Goal: Information Seeking & Learning: Learn about a topic

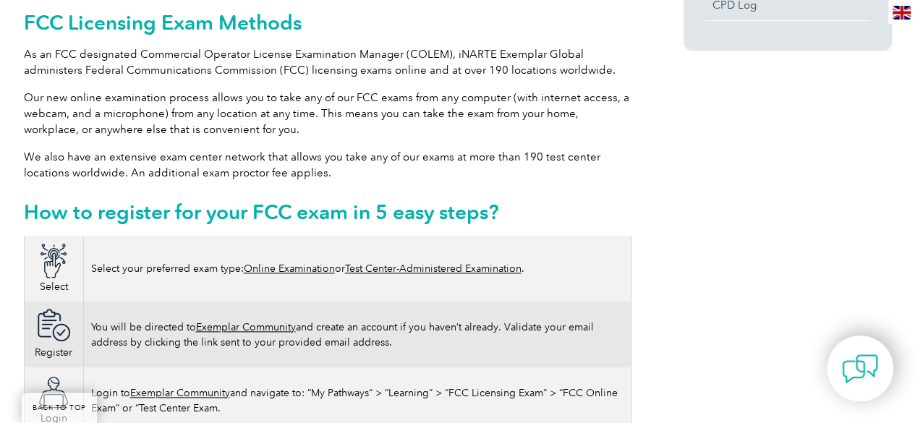
scroll to position [723, 0]
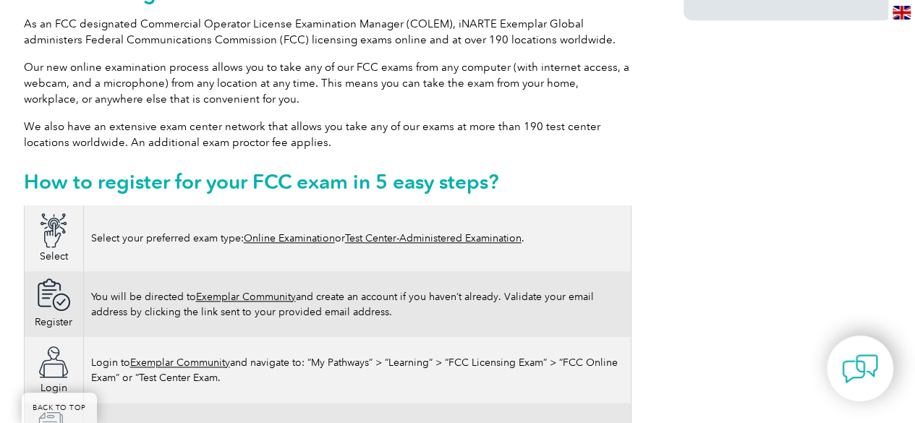
click at [252, 232] on link "Online Examination" at bounding box center [289, 238] width 91 height 12
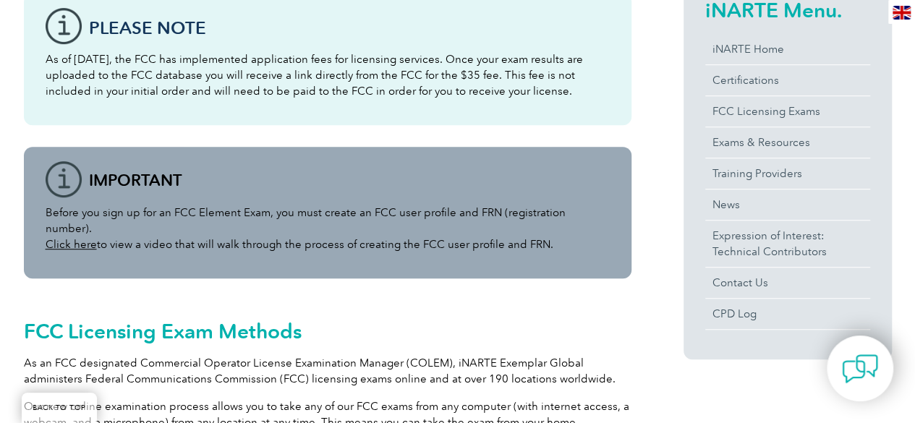
scroll to position [362, 0]
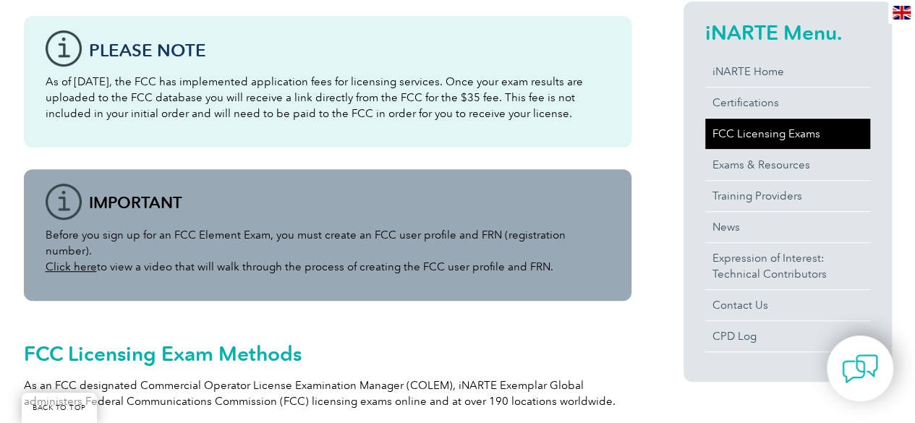
click at [760, 132] on link "FCC Licensing Exams" at bounding box center [787, 134] width 165 height 30
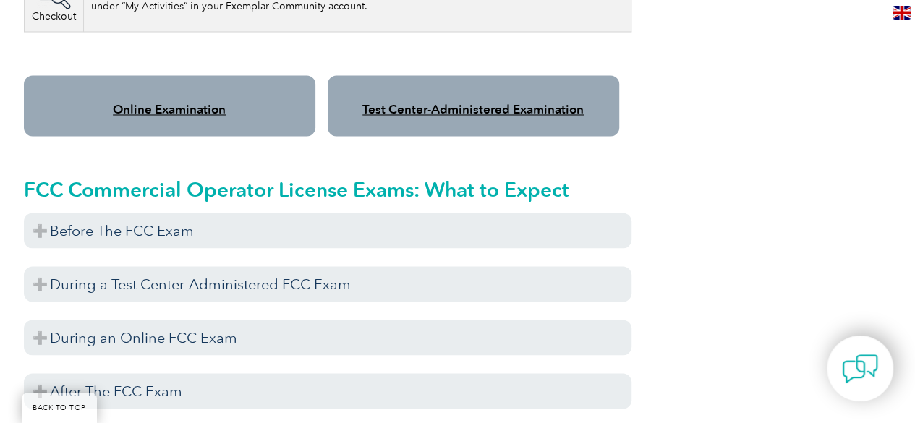
scroll to position [1229, 0]
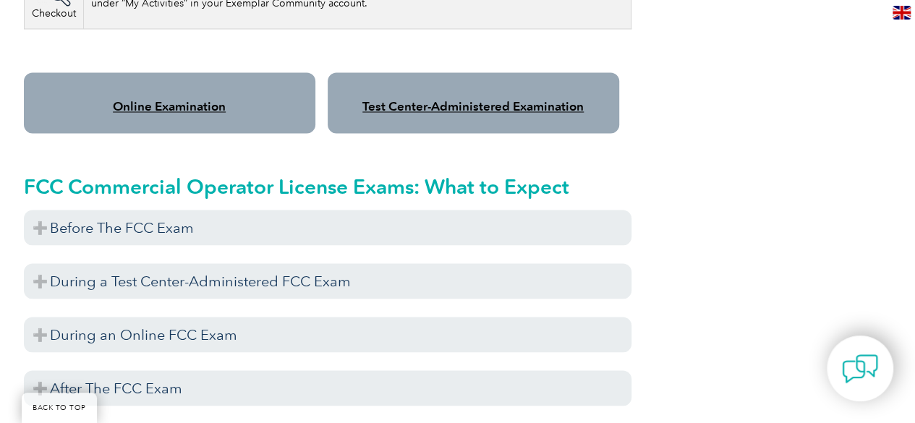
click at [187, 99] on link "Online Examination" at bounding box center [169, 106] width 113 height 14
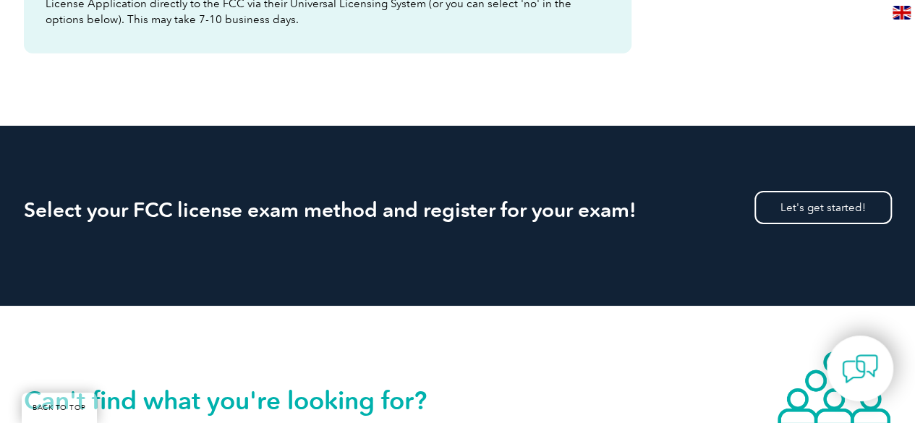
scroll to position [2314, 0]
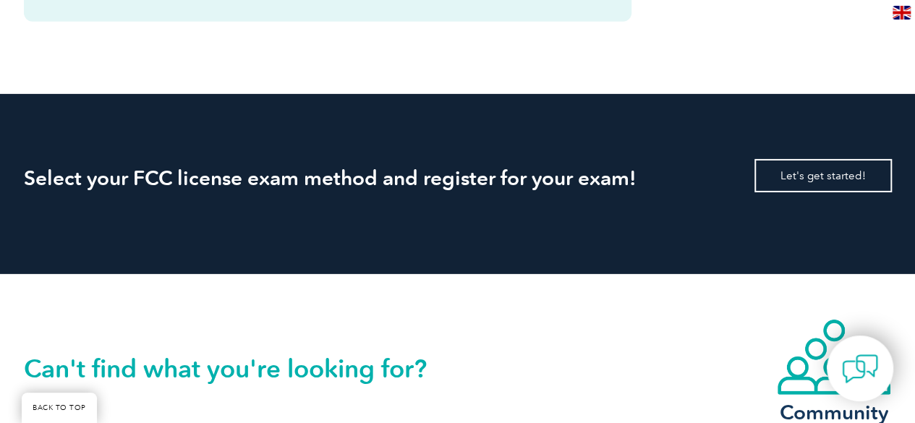
click at [815, 166] on link "Let's get started!" at bounding box center [822, 175] width 137 height 33
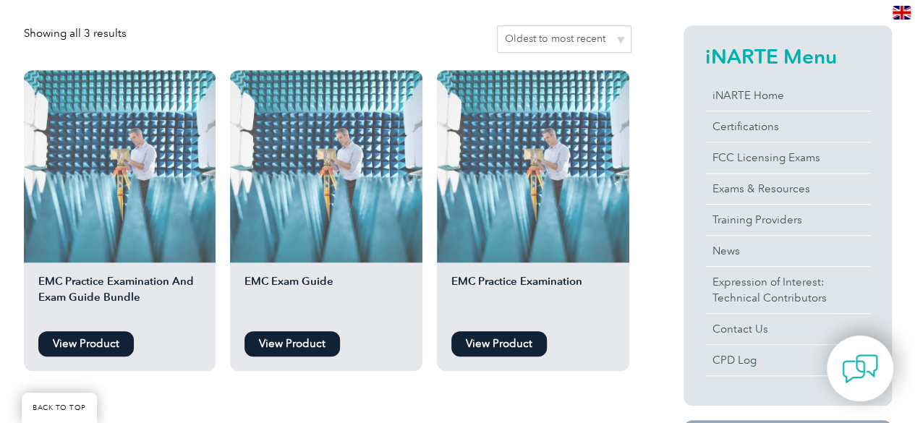
scroll to position [362, 0]
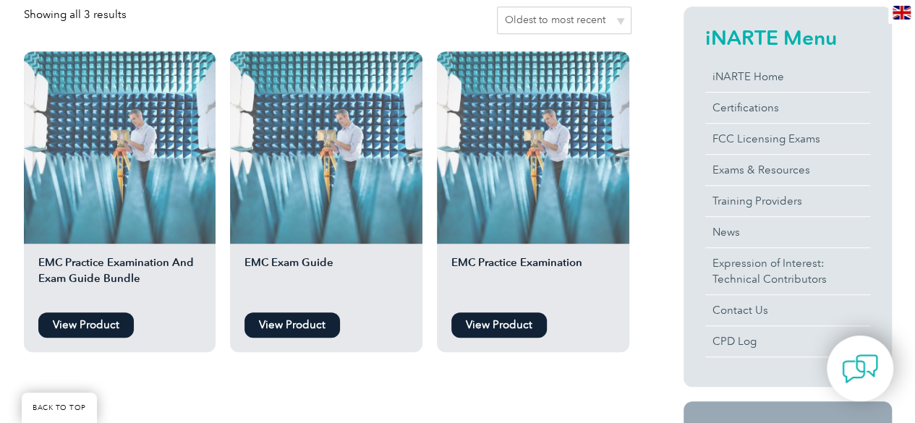
click at [72, 325] on link "View Product" at bounding box center [85, 324] width 95 height 25
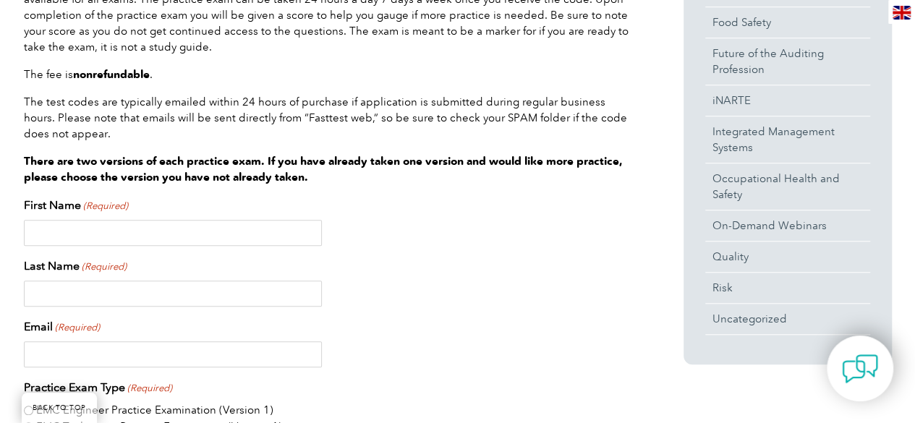
scroll to position [434, 0]
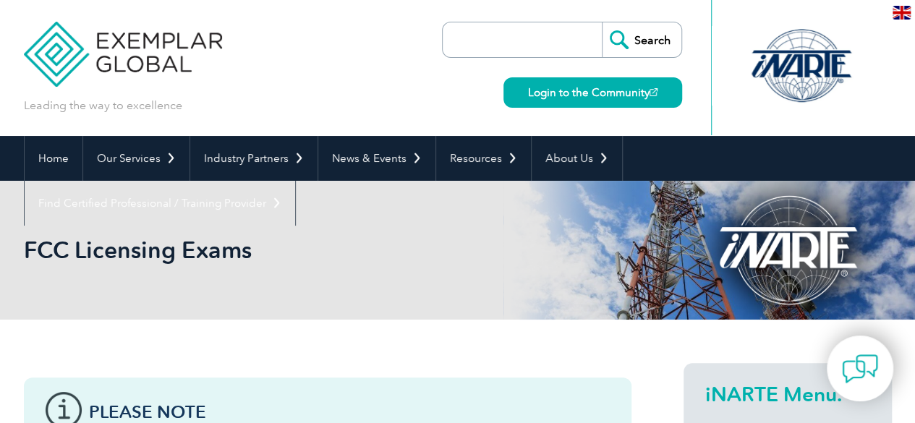
click at [469, 87] on div "Search Login to the Community" at bounding box center [562, 68] width 240 height 136
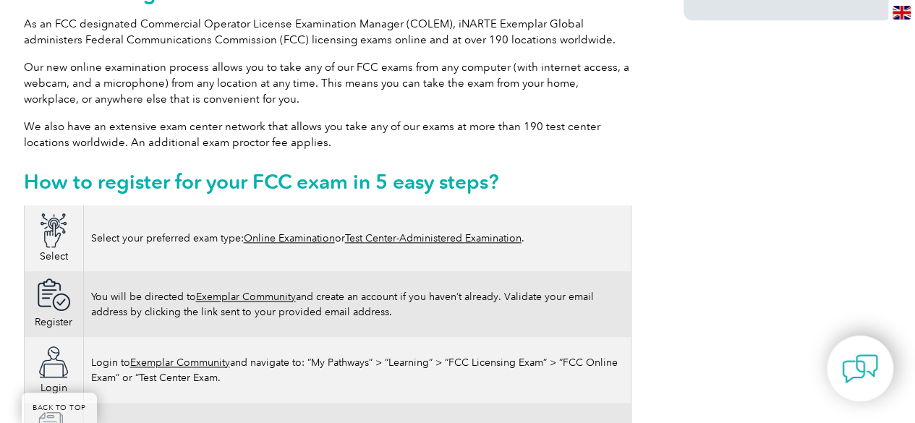
scroll to position [795, 0]
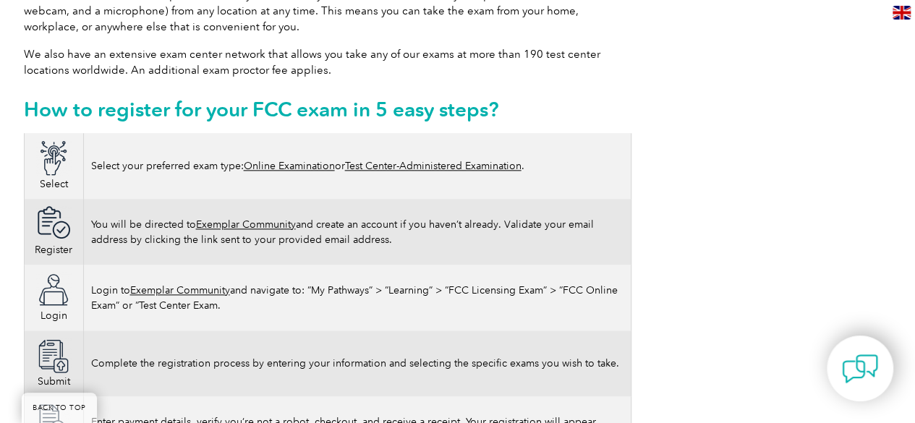
click at [259, 160] on link "Online Examination" at bounding box center [289, 166] width 91 height 12
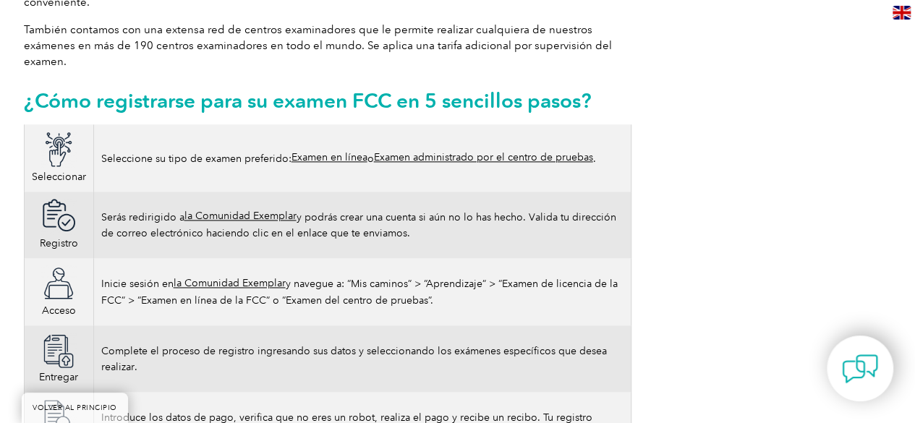
scroll to position [940, 0]
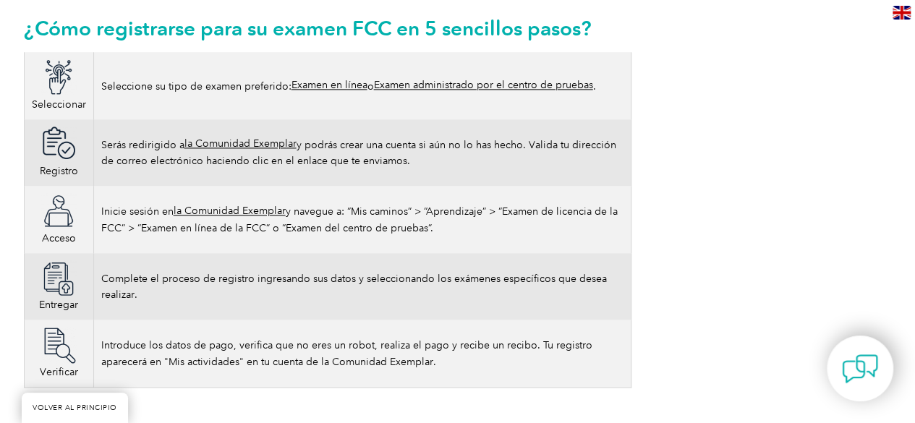
click at [213, 205] on font "la Comunidad Exemplar" at bounding box center [230, 211] width 112 height 12
